Goal: Navigation & Orientation: Find specific page/section

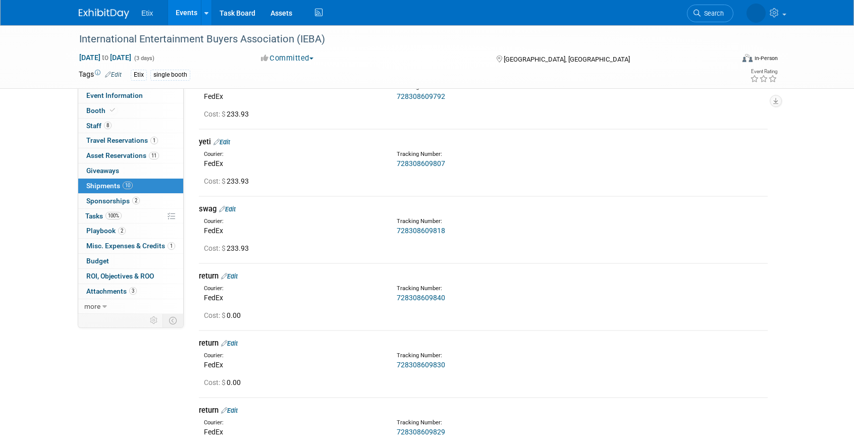
click at [189, 6] on link "Events" at bounding box center [186, 12] width 37 height 25
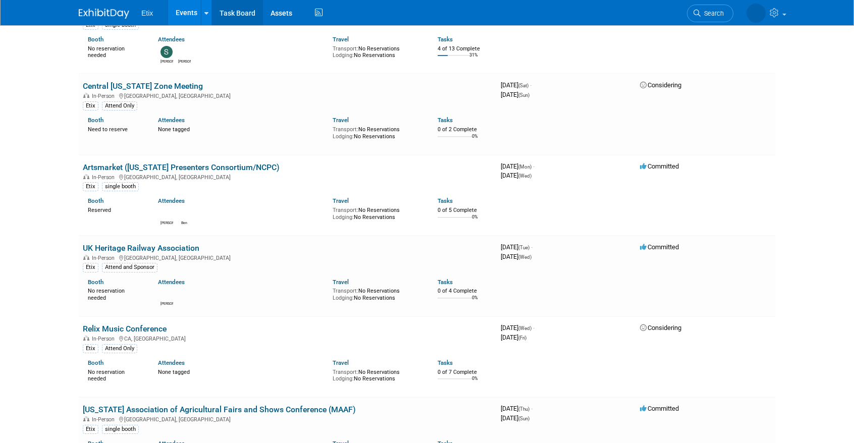
scroll to position [835, 0]
